Goal: Information Seeking & Learning: Learn about a topic

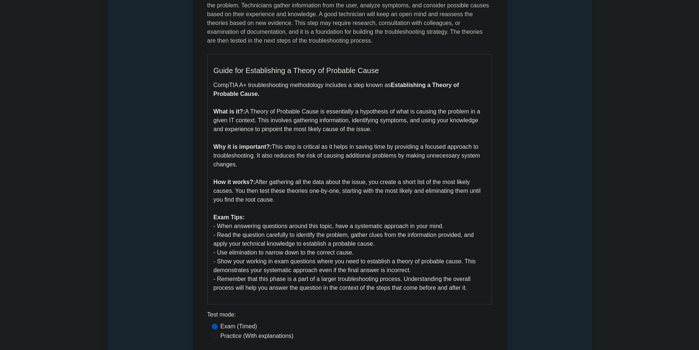
scroll to position [110, 0]
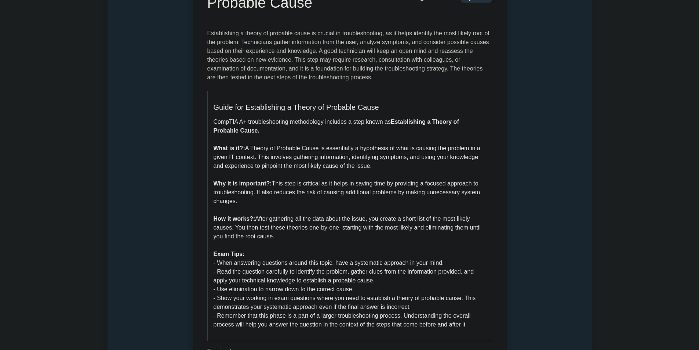
click at [367, 144] on p "CompTIA A+ troubleshooting methodology includes a step known as Establishing a …" at bounding box center [350, 222] width 272 height 211
click at [366, 145] on p "CompTIA A+ troubleshooting methodology includes a step known as Establishing a …" at bounding box center [350, 222] width 272 height 211
drag, startPoint x: 366, startPoint y: 145, endPoint x: 359, endPoint y: 145, distance: 7.4
click at [370, 148] on p "CompTIA A+ troubleshooting methodology includes a step known as Establishing a …" at bounding box center [350, 222] width 272 height 211
click at [374, 148] on p "CompTIA A+ troubleshooting methodology includes a step known as Establishing a …" at bounding box center [350, 222] width 272 height 211
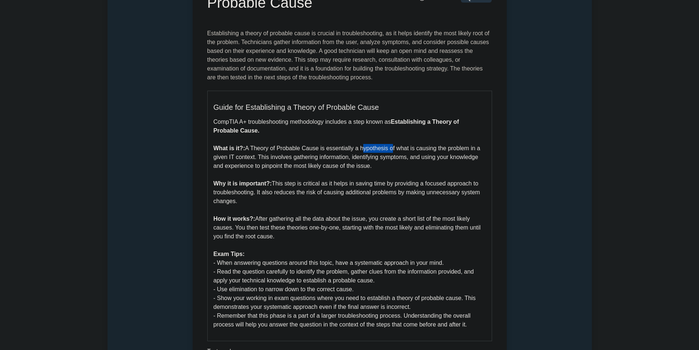
click at [374, 148] on p "CompTIA A+ troubleshooting methodology includes a step known as Establishing a …" at bounding box center [350, 222] width 272 height 211
drag, startPoint x: 380, startPoint y: 167, endPoint x: 243, endPoint y: 149, distance: 138.9
click at [243, 149] on p "CompTIA A+ troubleshooting methodology includes a step known as Establishing a …" at bounding box center [350, 222] width 272 height 211
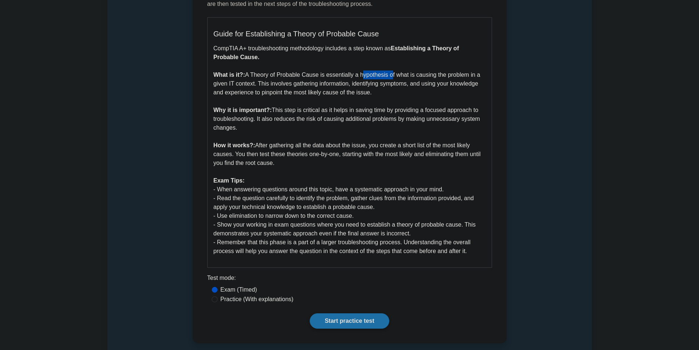
scroll to position [220, 0]
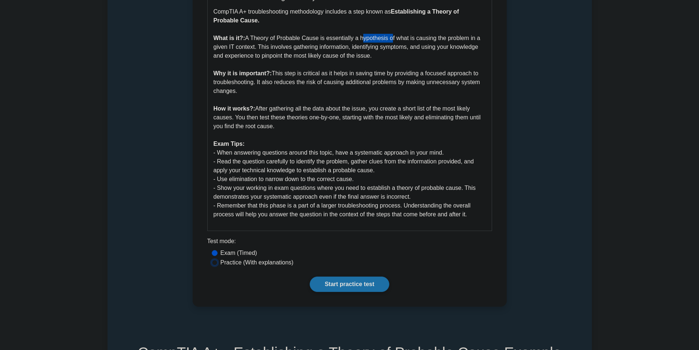
click at [214, 262] on input "Practice (With explanations)" at bounding box center [215, 263] width 6 height 6
radio input "true"
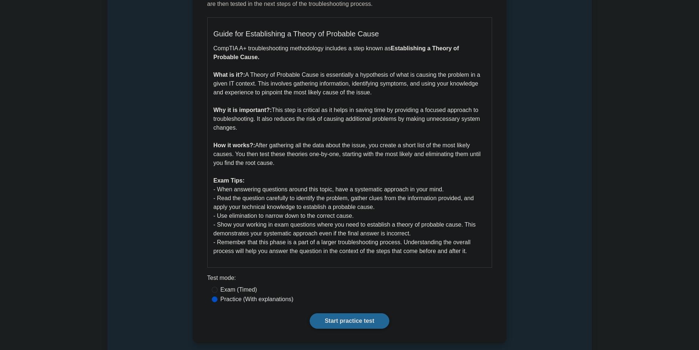
click at [334, 313] on div "Establishing a Theory of Probable Cause 5 minutes 5 Questions Guide for Establi…" at bounding box center [350, 115] width 308 height 449
click at [338, 316] on link "Start practice test" at bounding box center [350, 320] width 80 height 15
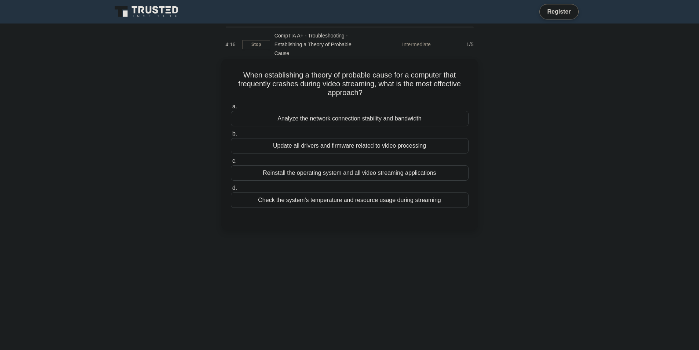
click at [349, 194] on div "Check the system's temperature and resource usage during streaming" at bounding box center [350, 199] width 238 height 15
click at [231, 191] on input "d. Check the system's temperature and resource usage during streaming" at bounding box center [231, 188] width 0 height 5
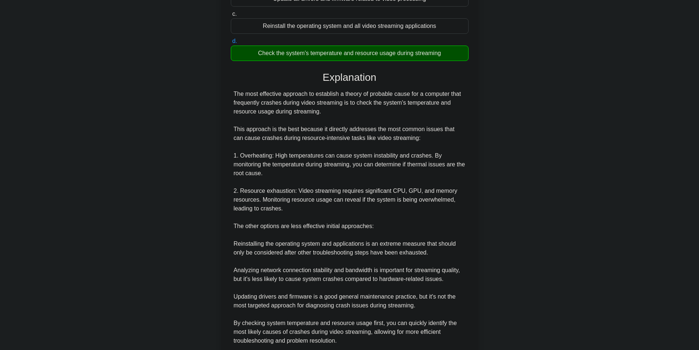
scroll to position [200, 0]
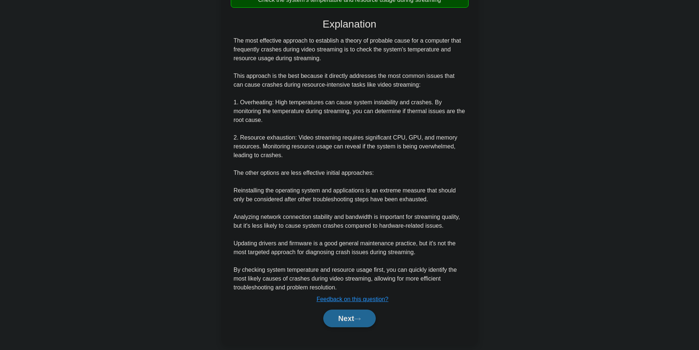
click at [348, 309] on button "Next" at bounding box center [349, 318] width 52 height 18
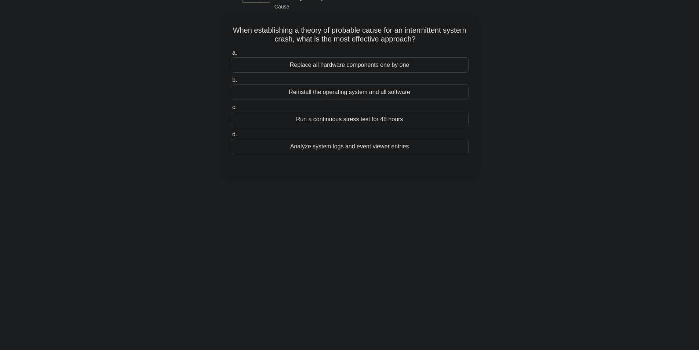
scroll to position [0, 0]
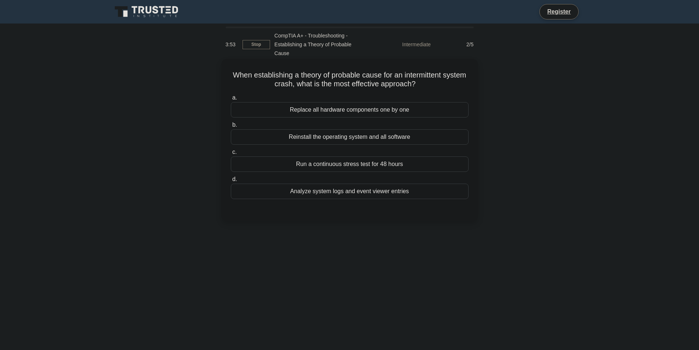
click at [443, 70] on h5 "When establishing a theory of probable cause for an intermittent system crash, …" at bounding box center [349, 79] width 239 height 18
click at [439, 184] on div "Analyze system logs and event viewer entries" at bounding box center [350, 191] width 238 height 15
click at [231, 177] on input "d. Analyze system logs and event viewer entries" at bounding box center [231, 179] width 0 height 5
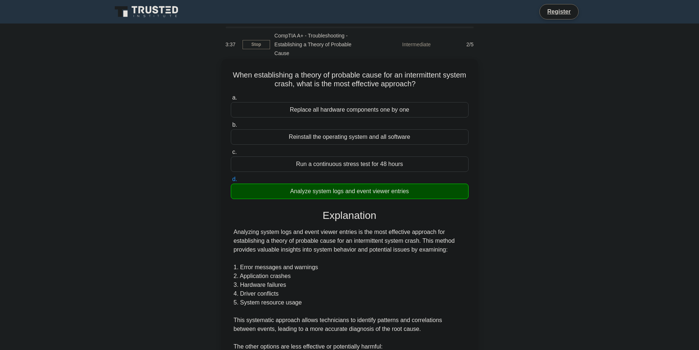
scroll to position [147, 0]
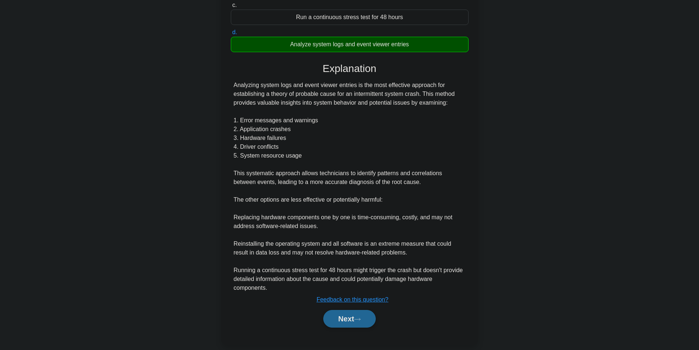
click at [353, 312] on button "Next" at bounding box center [349, 319] width 52 height 18
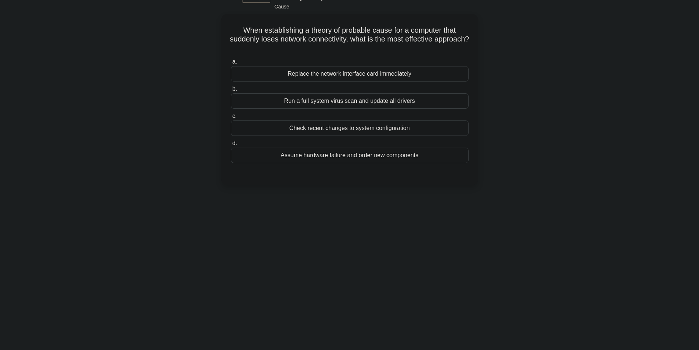
scroll to position [0, 0]
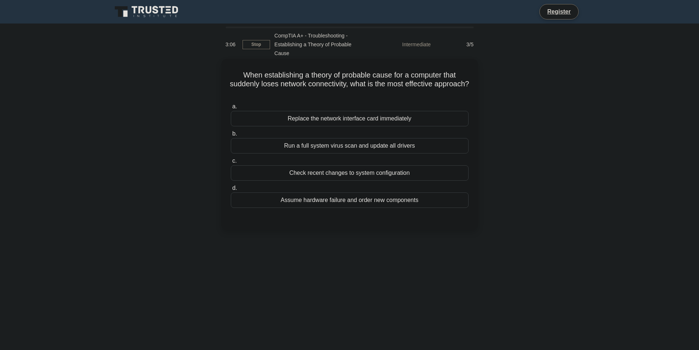
click at [403, 166] on div "Check recent changes to system configuration" at bounding box center [350, 172] width 238 height 15
click at [231, 163] on input "c. Check recent changes to system configuration" at bounding box center [231, 161] width 0 height 5
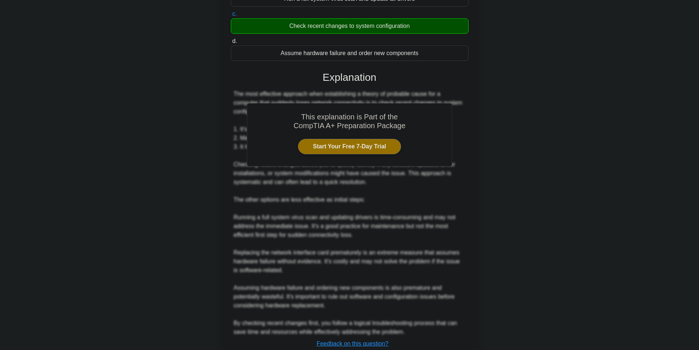
scroll to position [191, 0]
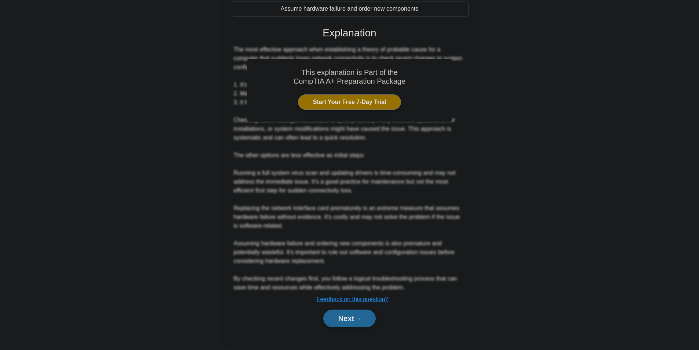
drag, startPoint x: 352, startPoint y: 313, endPoint x: 350, endPoint y: 318, distance: 4.8
click at [351, 317] on button "Next" at bounding box center [349, 318] width 52 height 18
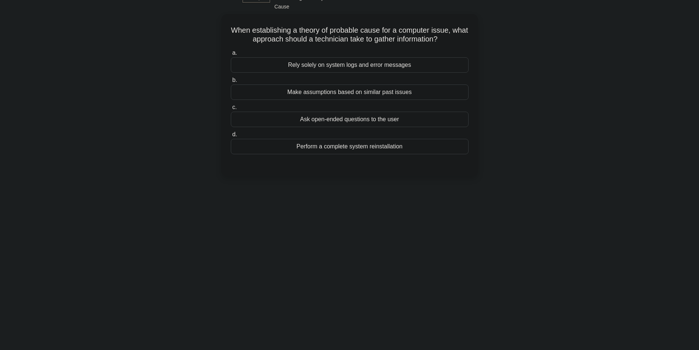
scroll to position [0, 0]
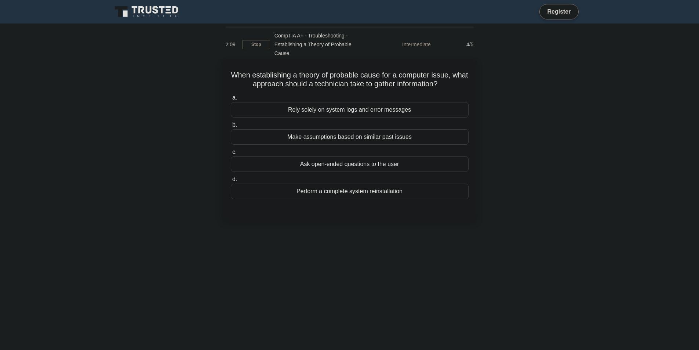
click at [370, 156] on div "Ask open-ended questions to the user" at bounding box center [350, 163] width 238 height 15
click at [231, 155] on input "c. Ask open-ended questions to the user" at bounding box center [231, 152] width 0 height 5
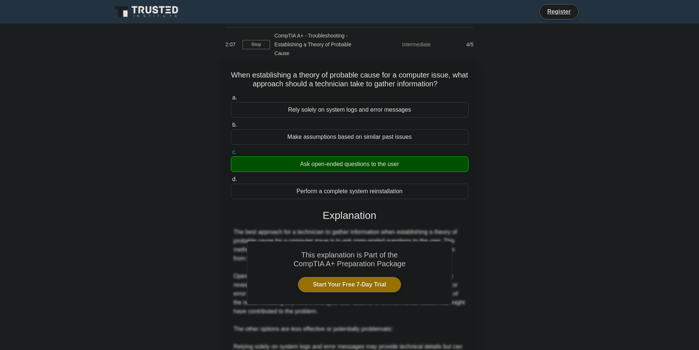
click at [380, 102] on div "Rely solely on system logs and error messages" at bounding box center [350, 109] width 238 height 15
click at [231, 100] on input "a. Rely solely on system logs and error messages" at bounding box center [231, 97] width 0 height 5
click at [380, 102] on div "Rely solely on system logs and error messages" at bounding box center [350, 110] width 238 height 16
click at [231, 100] on input "a. Rely solely on system logs and error messages" at bounding box center [231, 97] width 0 height 5
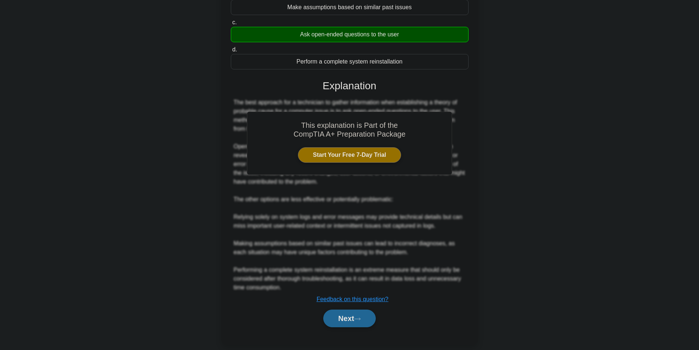
click at [358, 317] on icon at bounding box center [357, 319] width 7 height 4
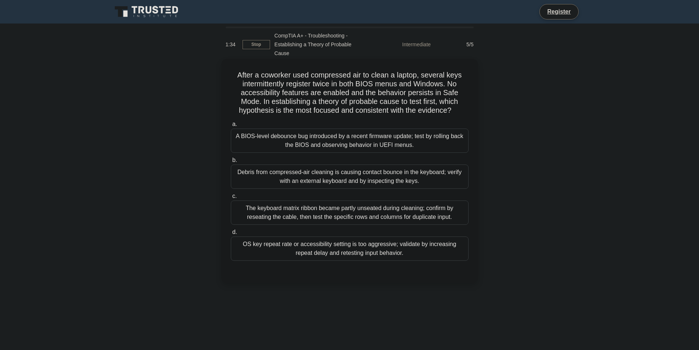
drag, startPoint x: 330, startPoint y: 147, endPoint x: 326, endPoint y: 139, distance: 8.4
click at [329, 145] on div "a. A BIOS-level debounce bug introduced by a recent firmware update; test by ro…" at bounding box center [349, 190] width 247 height 144
click at [495, 197] on div "After a coworker used compressed air to clean a laptop, several keys intermitte…" at bounding box center [350, 177] width 485 height 233
click at [330, 166] on div "Debris from compressed-air cleaning is causing contact bounce in the keyboard; …" at bounding box center [350, 176] width 238 height 24
click at [231, 163] on input "b. Debris from compressed-air cleaning is causing contact bounce in the keyboar…" at bounding box center [231, 160] width 0 height 5
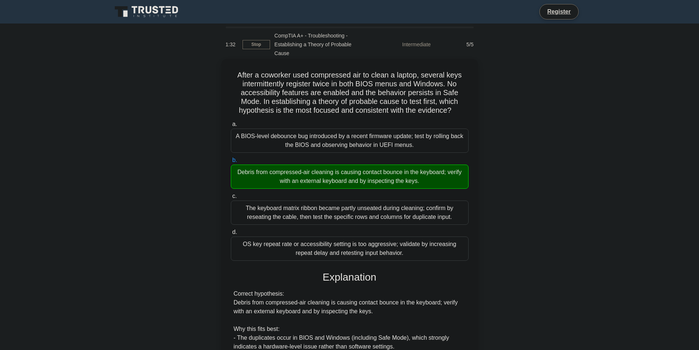
click at [307, 133] on div "A BIOS-level debounce bug introduced by a recent firmware update; test by rolli…" at bounding box center [350, 140] width 238 height 24
click at [231, 127] on input "a. A BIOS-level debounce bug introduced by a recent firmware update; test by ro…" at bounding box center [231, 124] width 0 height 5
click at [320, 206] on div "The keyboard matrix ribbon became partly unseated during cleaning; confirm by r…" at bounding box center [350, 213] width 238 height 24
click at [231, 199] on input "c. The keyboard matrix ribbon became partly unseated during cleaning; confirm b…" at bounding box center [231, 197] width 0 height 5
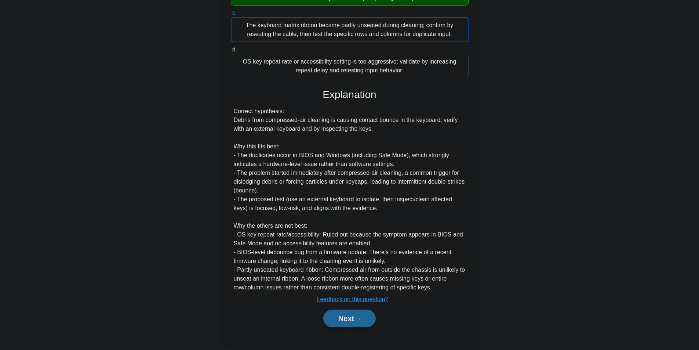
click at [355, 309] on button "Next" at bounding box center [349, 318] width 52 height 18
